Goal: Information Seeking & Learning: Find specific fact

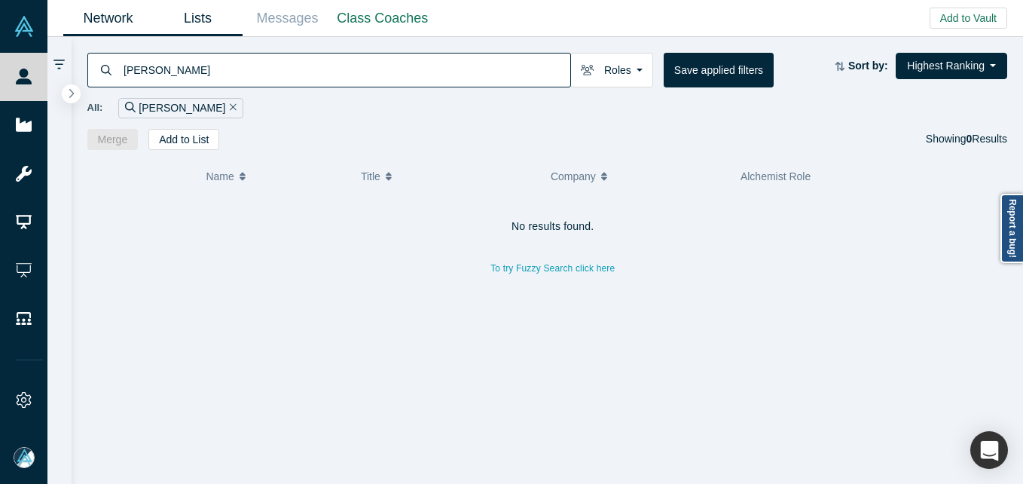
click at [193, 23] on link "Lists" at bounding box center [198, 18] width 90 height 35
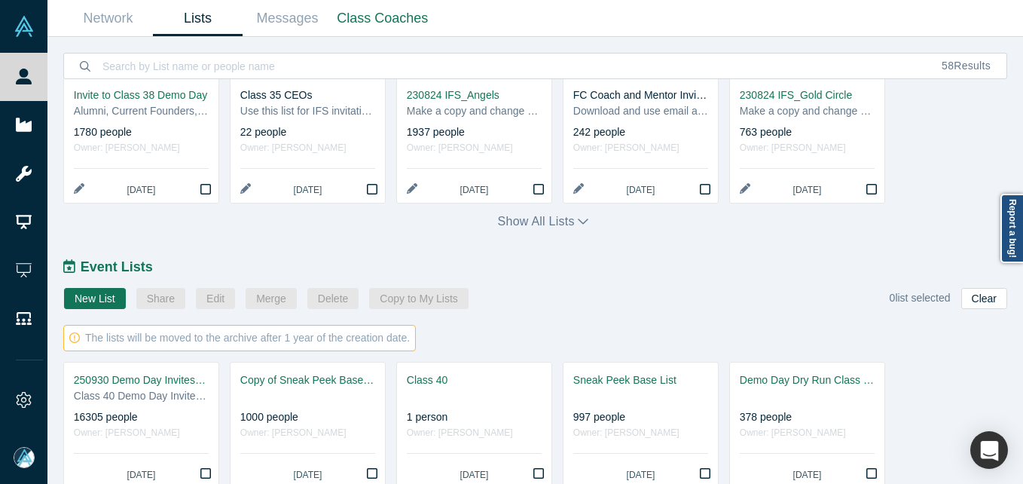
scroll to position [727, 0]
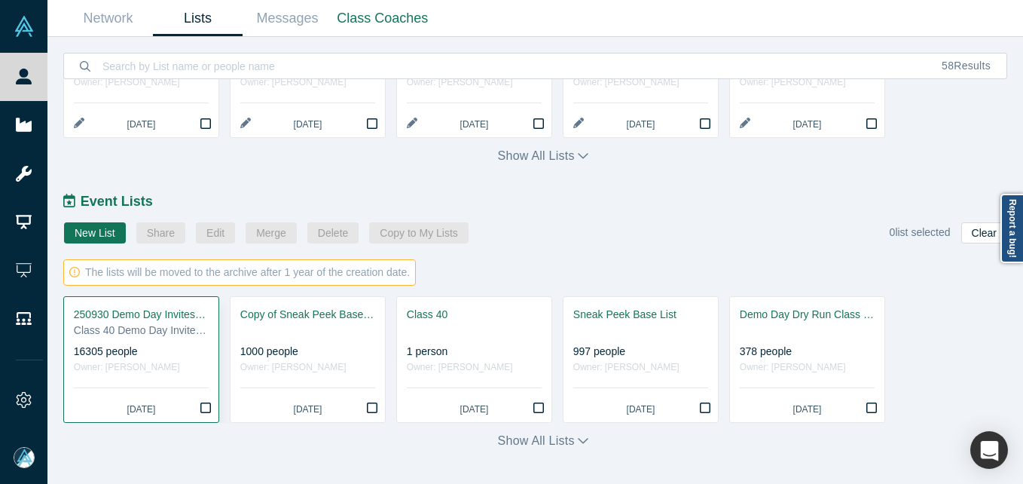
click at [145, 328] on div "Class 40 Demo Day Invitees List" at bounding box center [141, 330] width 135 height 16
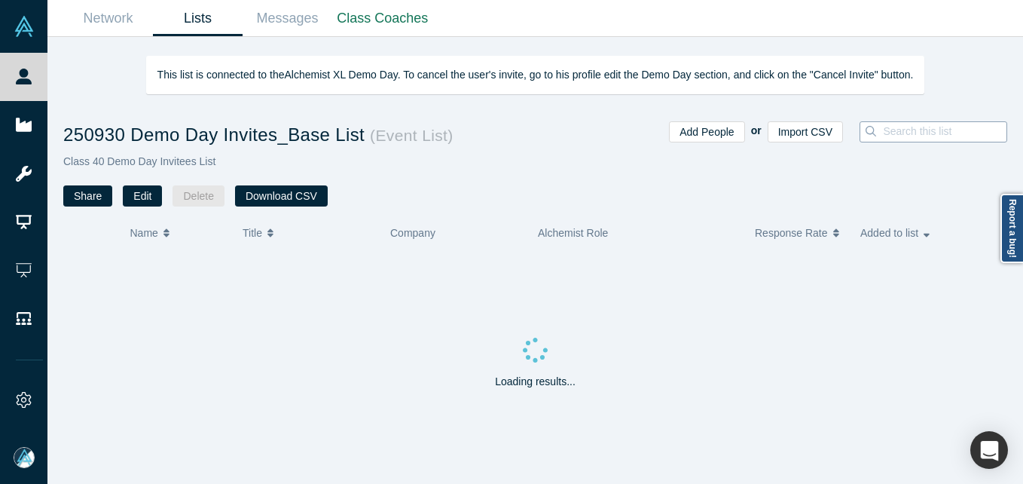
click at [918, 136] on input at bounding box center [948, 131] width 135 height 20
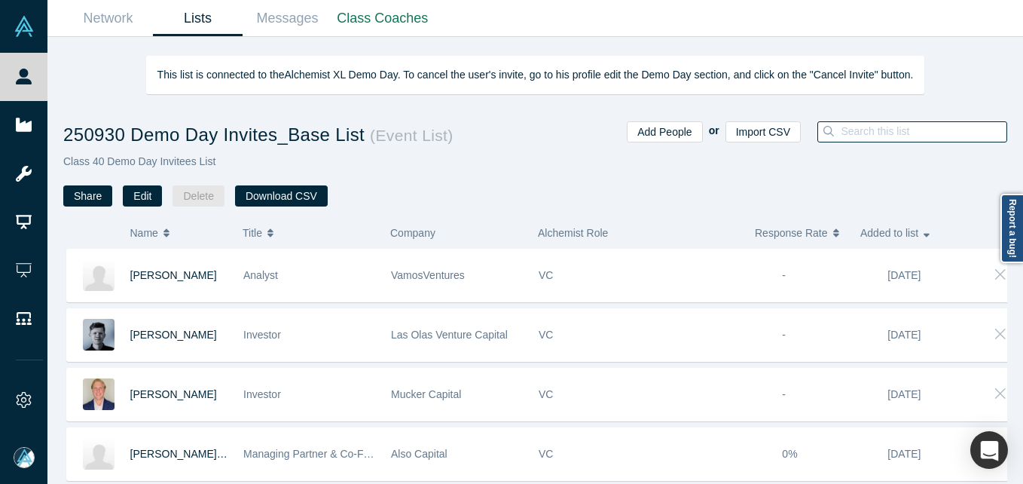
paste input "[EMAIL_ADDRESS][DOMAIN_NAME]"
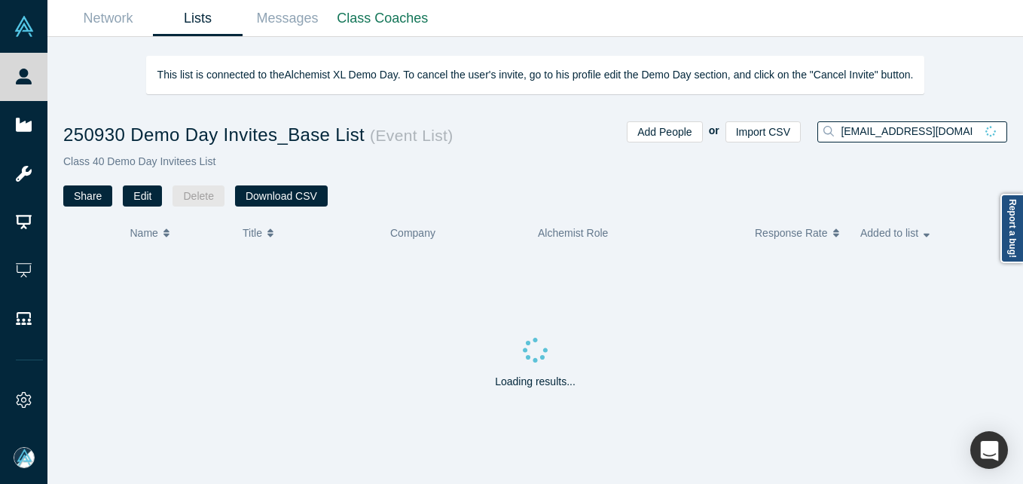
type input "[EMAIL_ADDRESS][DOMAIN_NAME]"
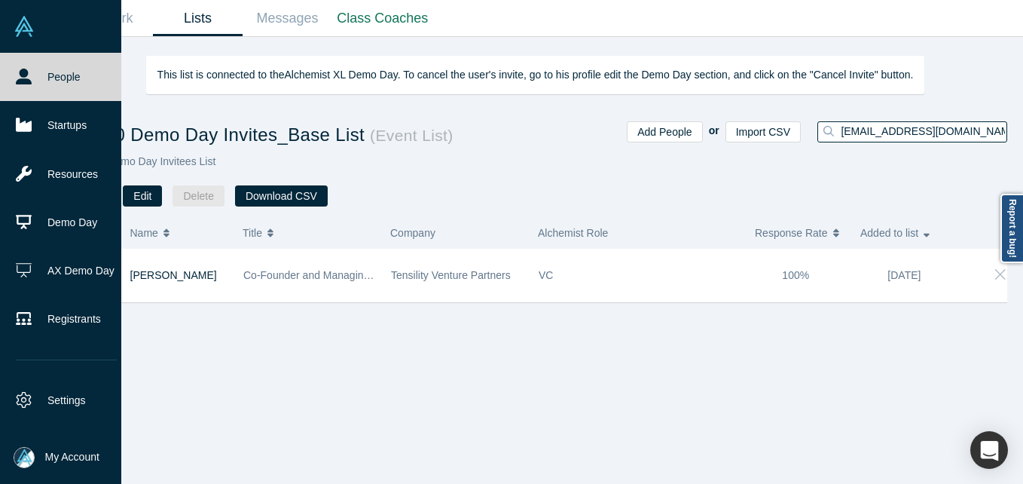
click at [3, 81] on link "People" at bounding box center [66, 77] width 133 height 48
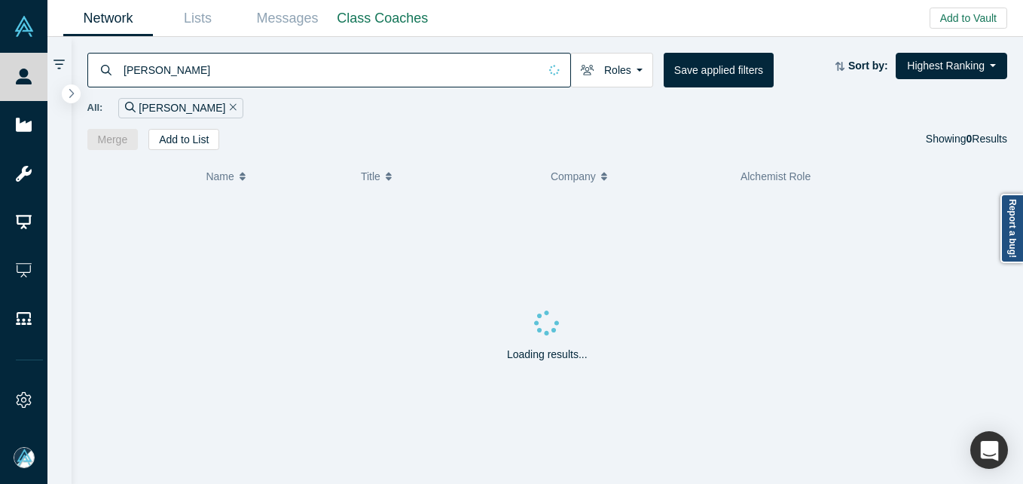
click at [231, 66] on input "[PERSON_NAME]" at bounding box center [330, 69] width 417 height 35
click at [228, 66] on input "[PERSON_NAME]" at bounding box center [330, 69] width 417 height 35
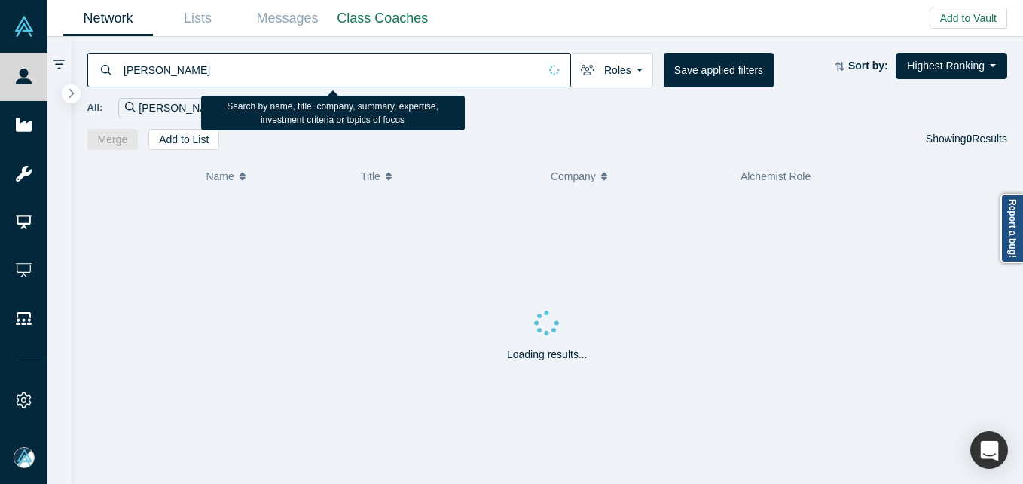
click at [228, 66] on input "[PERSON_NAME]" at bounding box center [330, 69] width 417 height 35
click at [227, 66] on input "[PERSON_NAME]" at bounding box center [330, 69] width 417 height 35
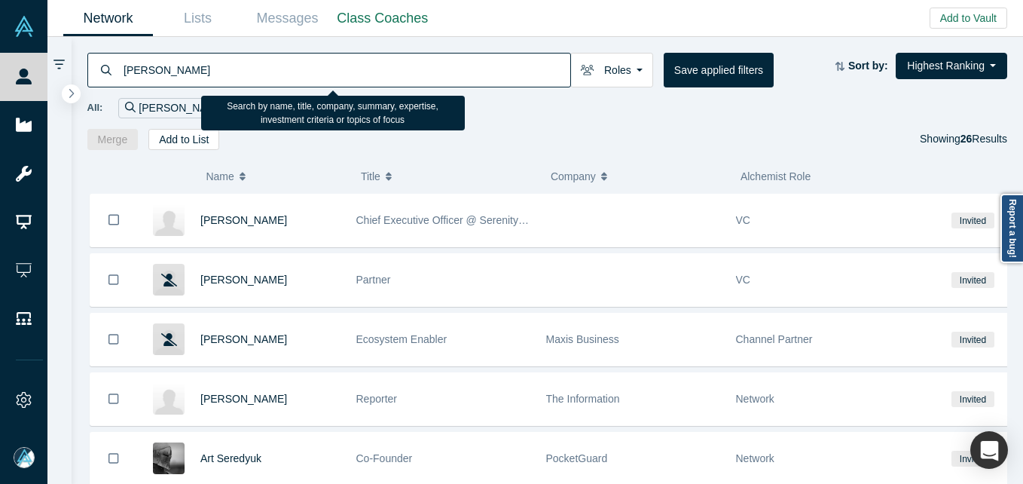
type input "[PERSON_NAME]"
